Goal: Information Seeking & Learning: Learn about a topic

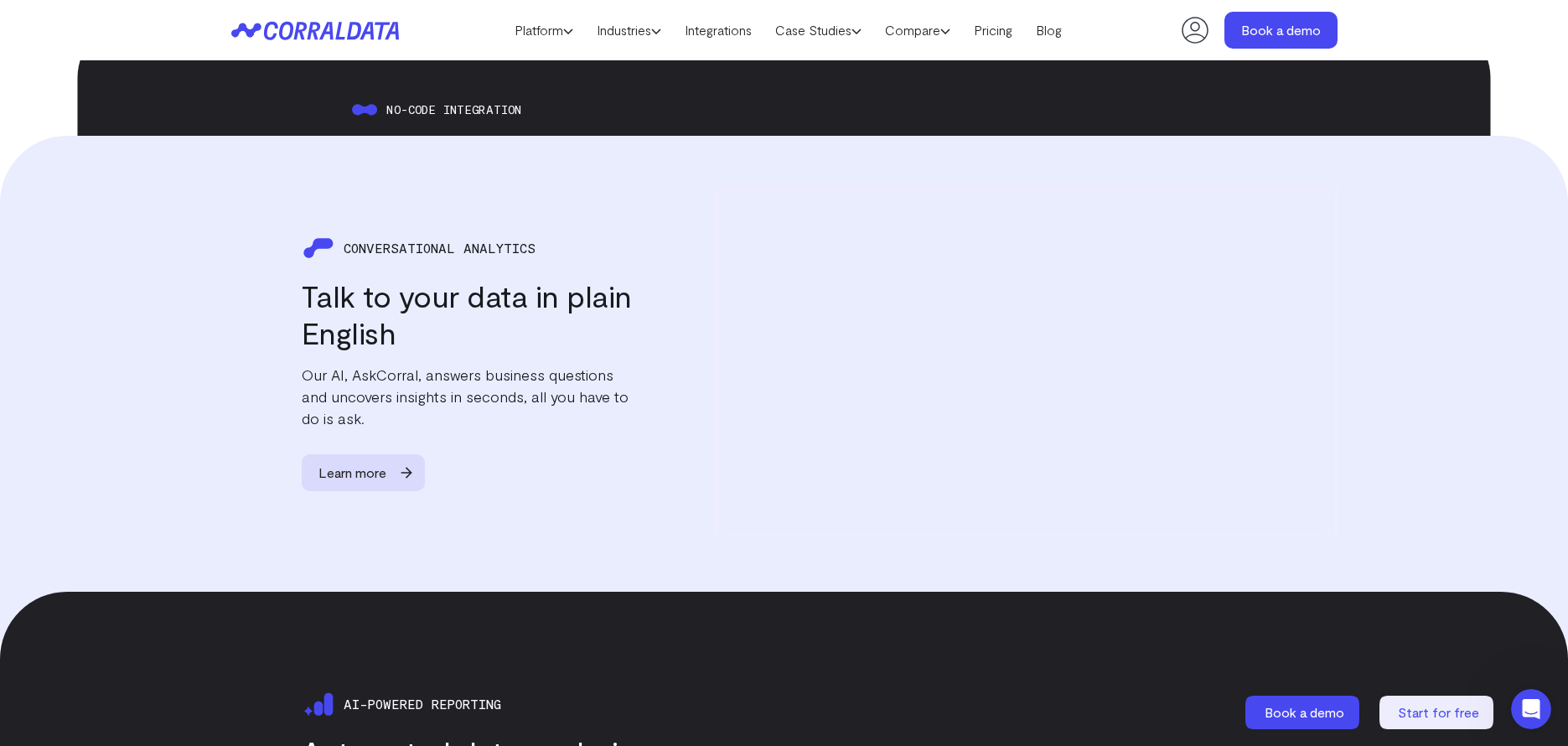
scroll to position [1976, 0]
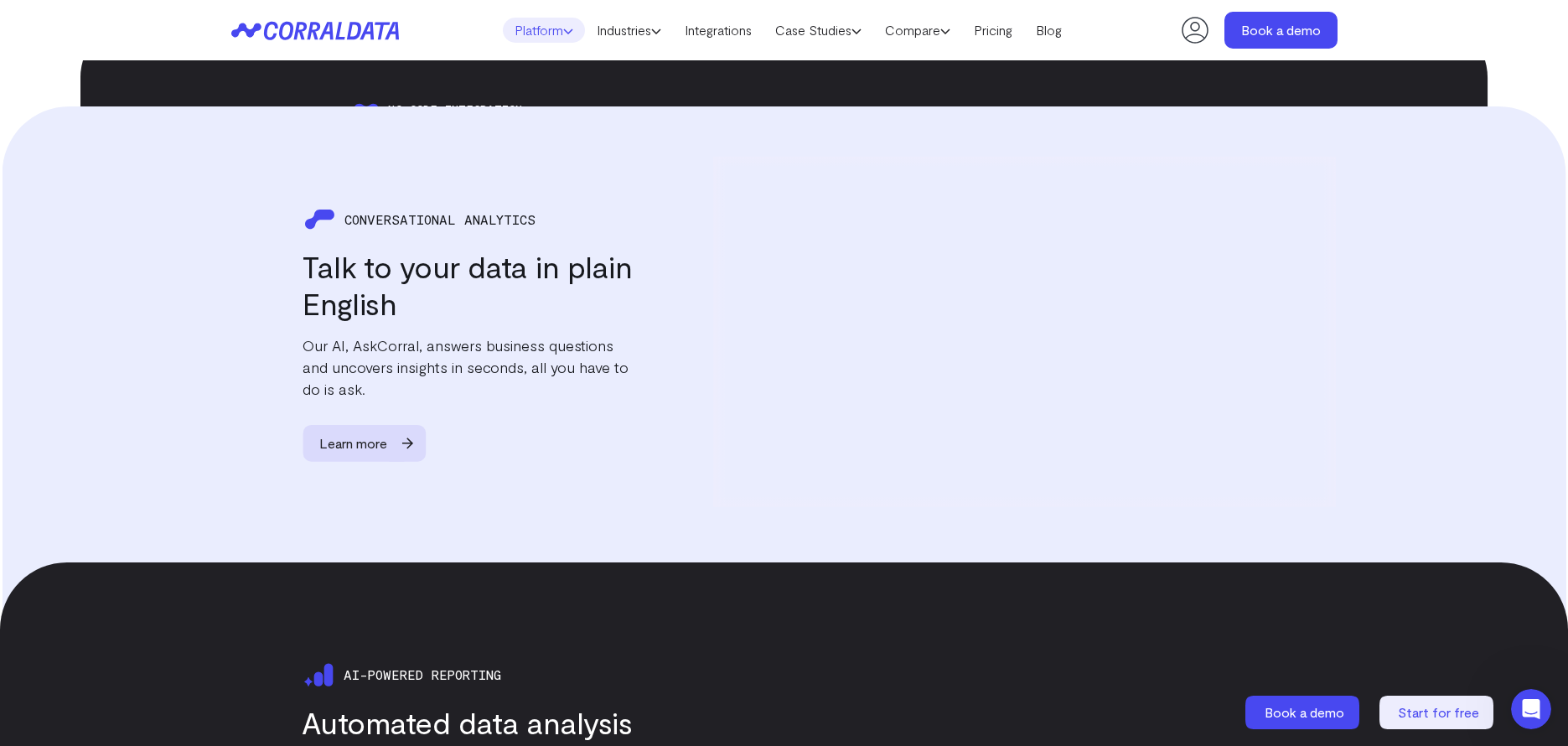
click at [559, 37] on link "Platform" at bounding box center [544, 30] width 82 height 25
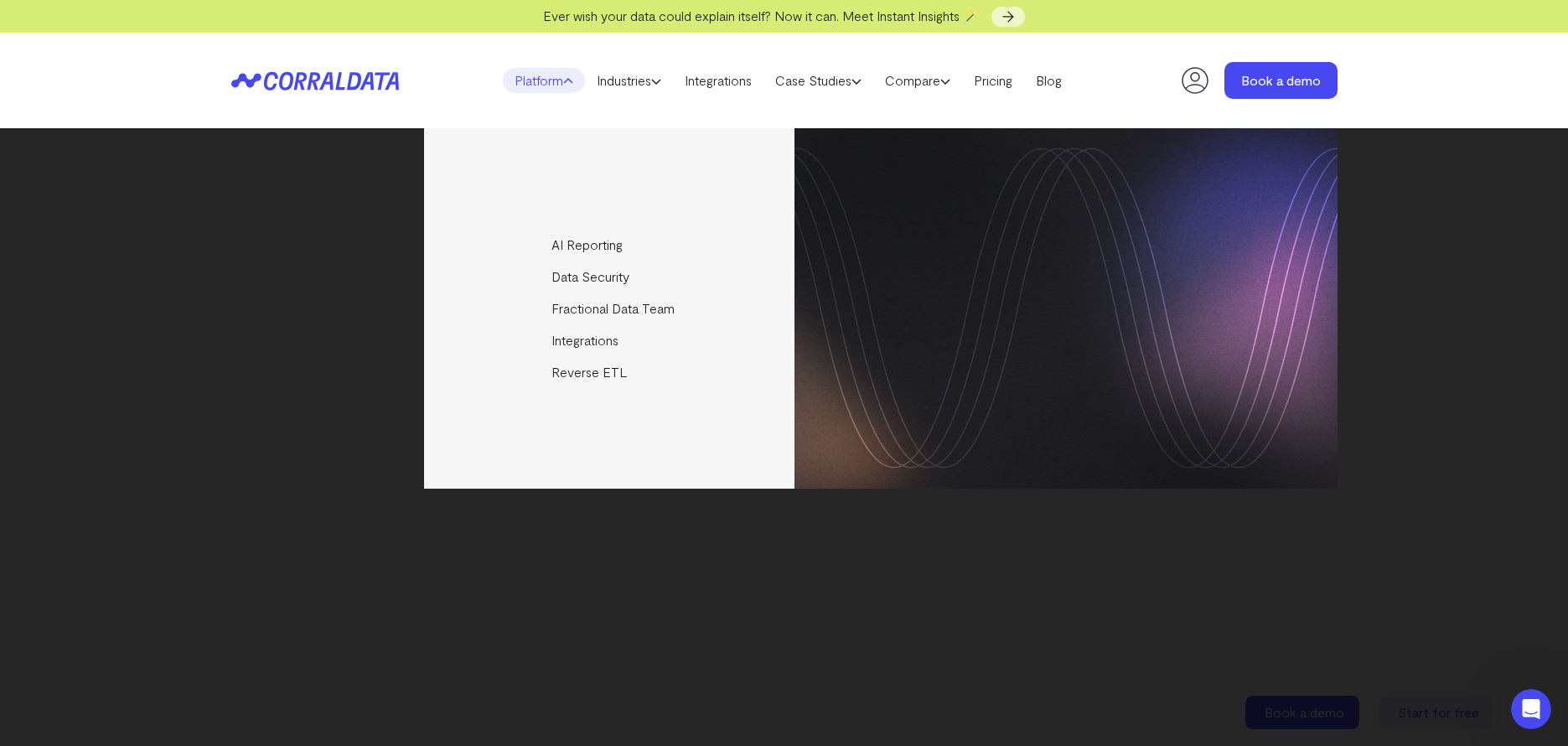
click at [1460, 86] on div "Platform AI Reporting Use AI to effortlessly answer any business questions from…" at bounding box center [784, 80] width 1568 height 96
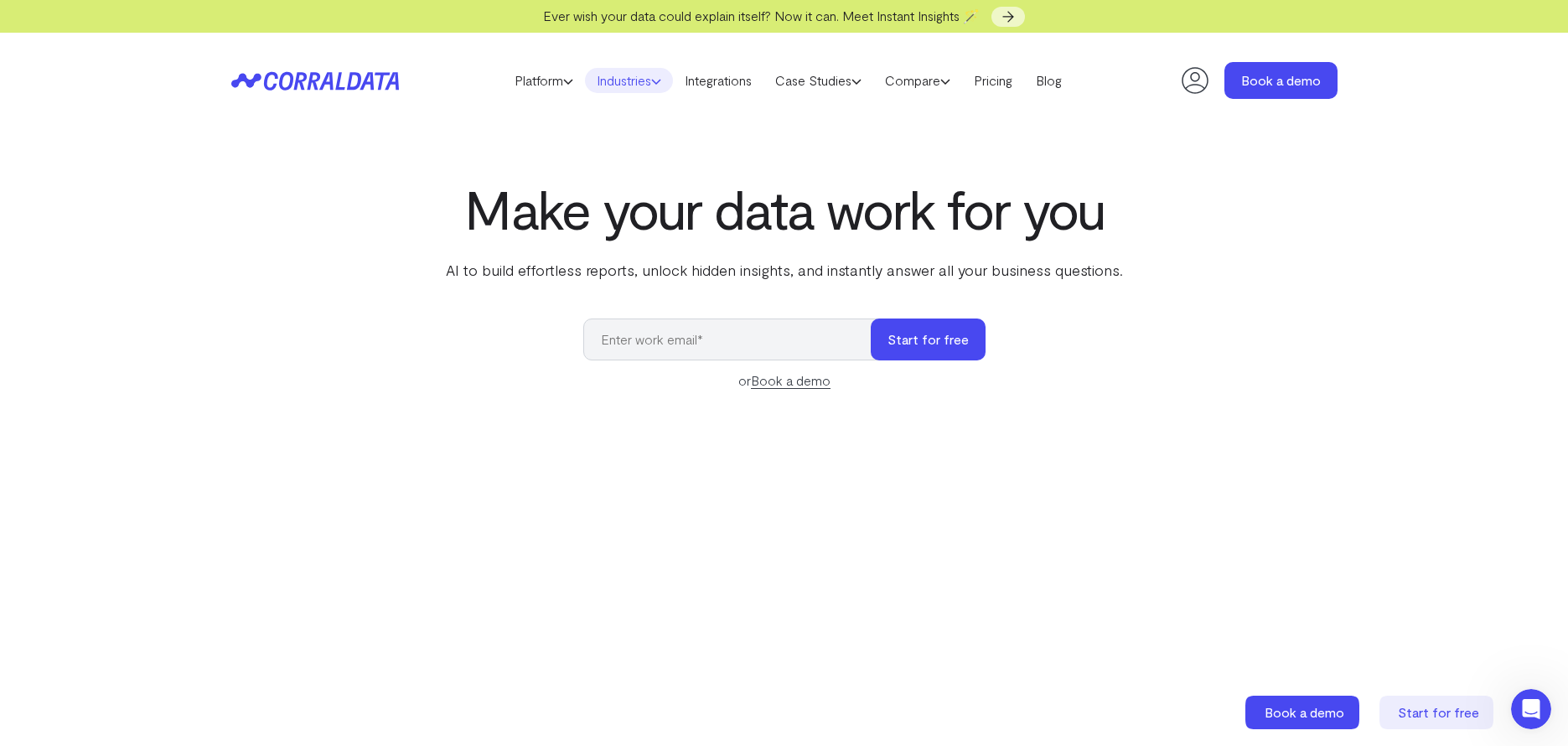
click at [658, 82] on use at bounding box center [656, 82] width 9 height 4
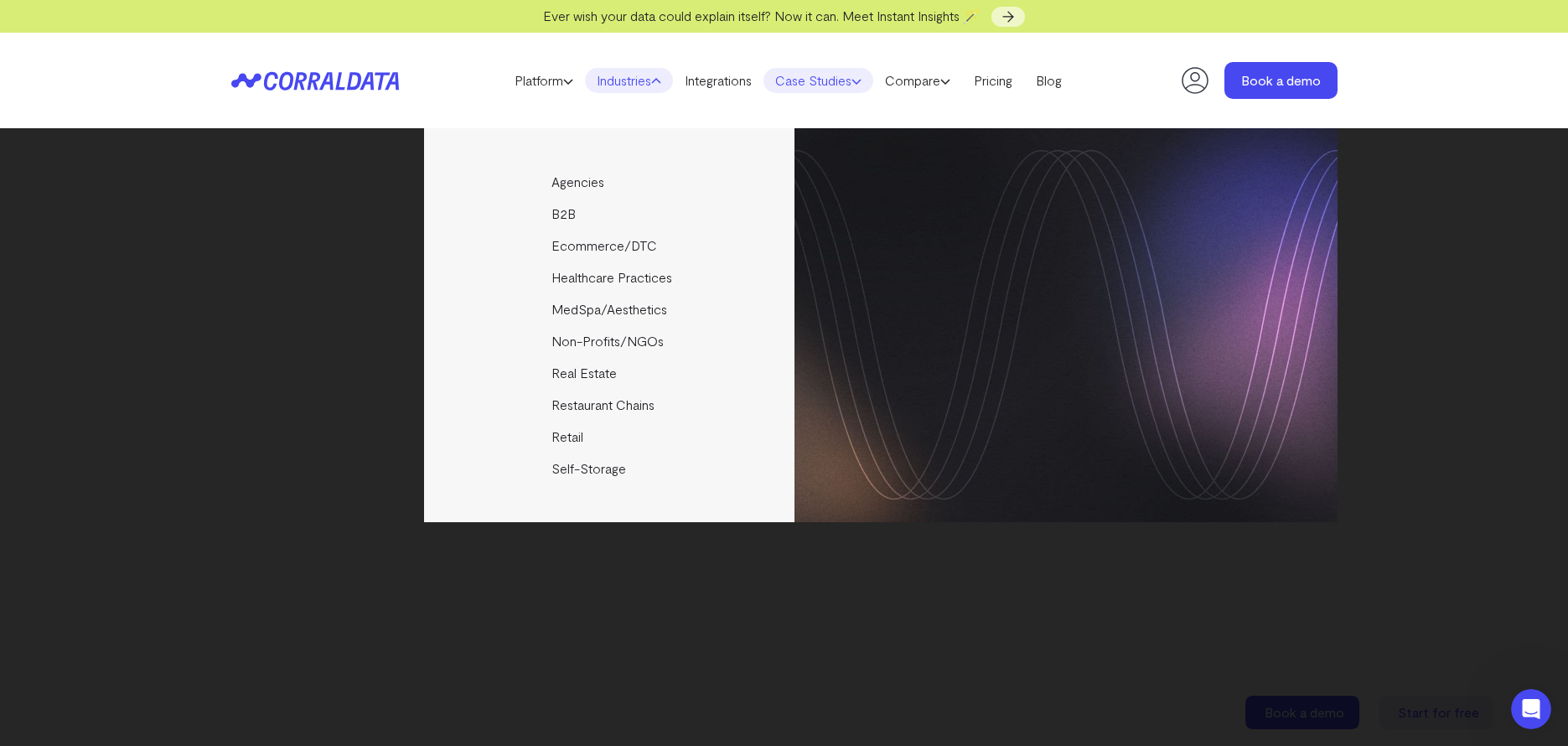
click at [861, 79] on icon at bounding box center [856, 81] width 10 height 10
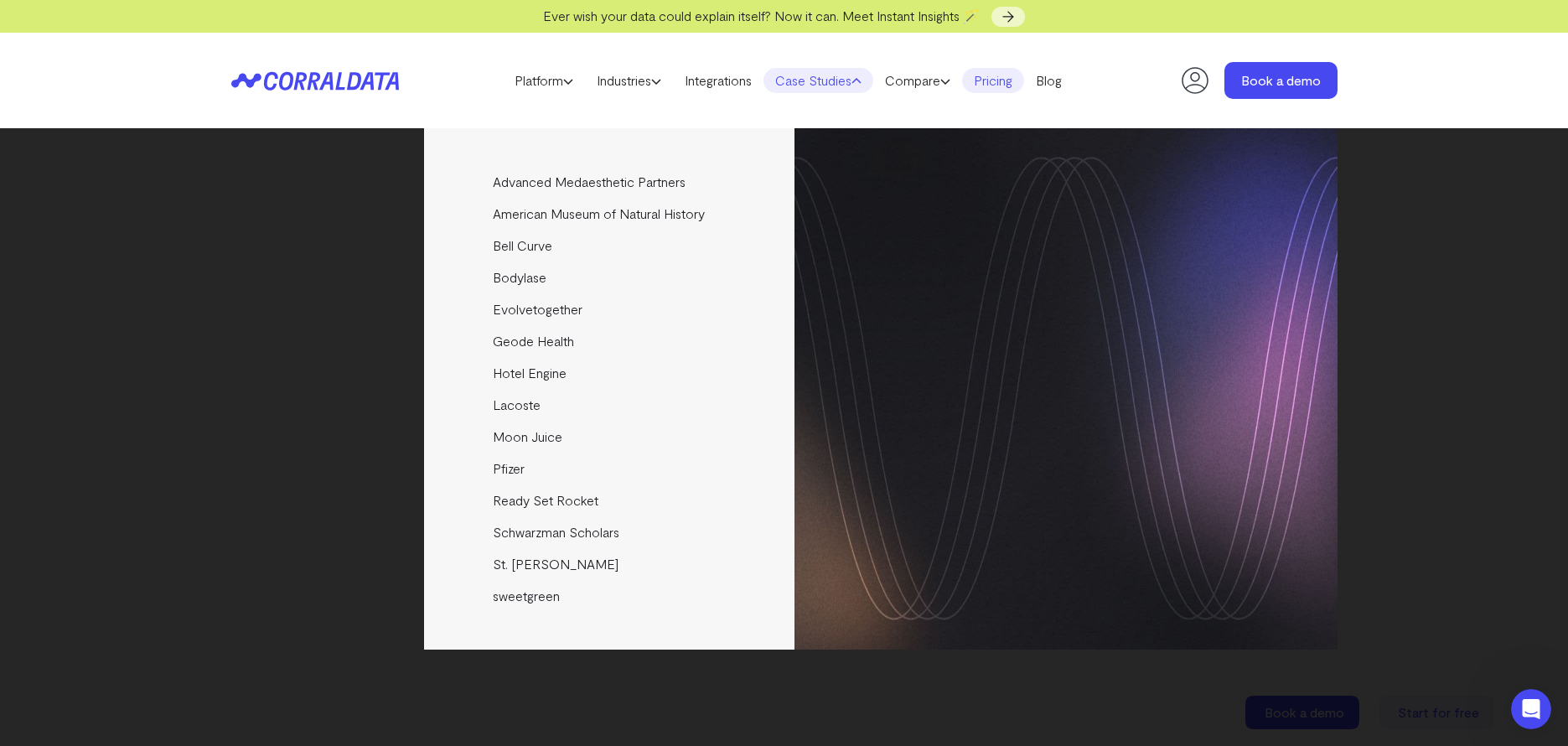
click at [1016, 82] on link "Pricing" at bounding box center [992, 80] width 62 height 25
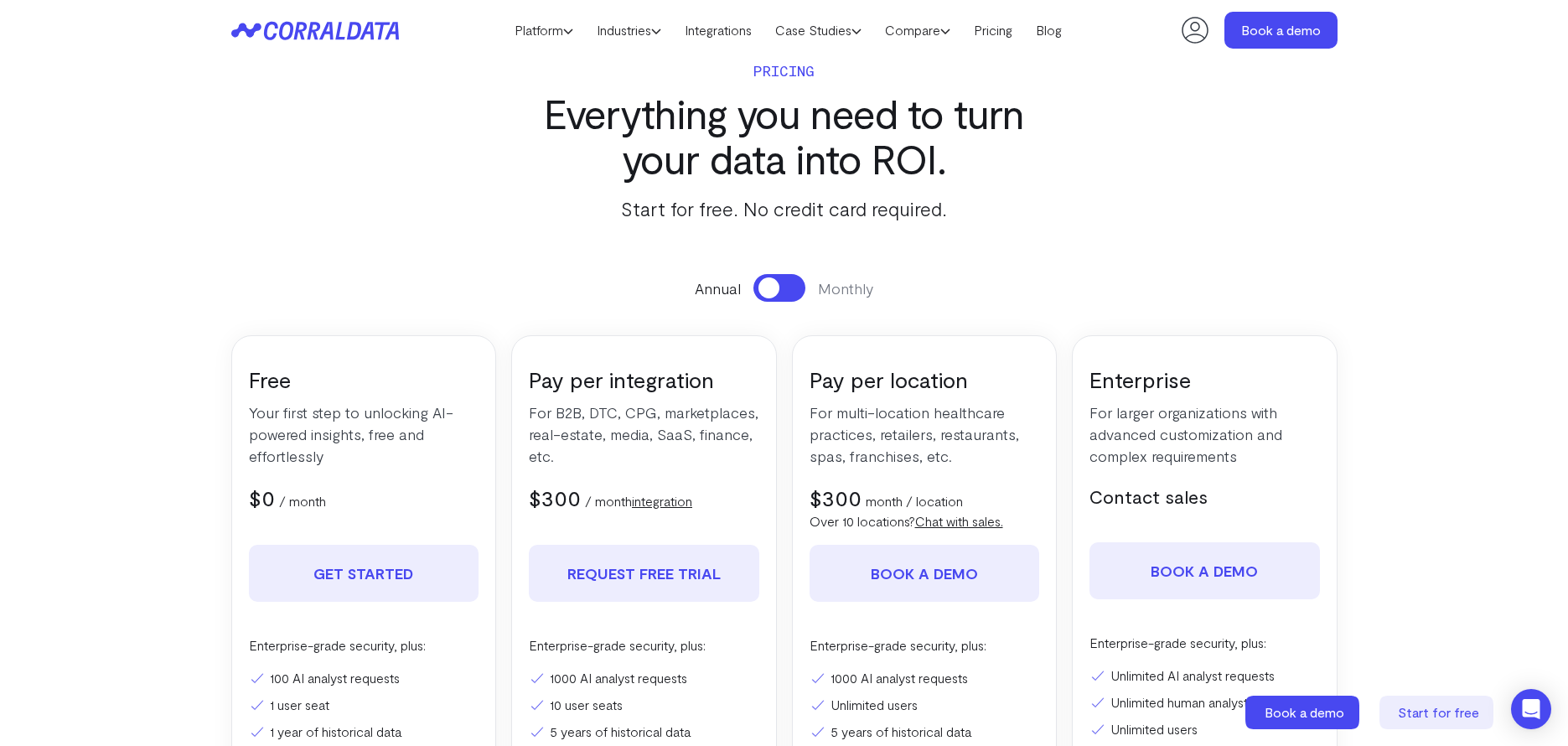
scroll to position [216, 0]
